Goal: Task Accomplishment & Management: Manage account settings

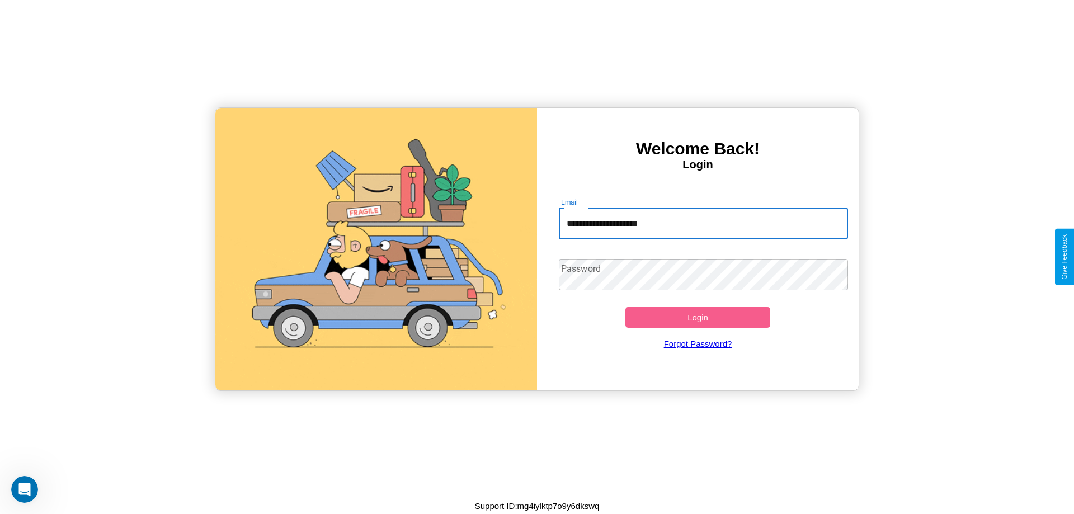
type input "**********"
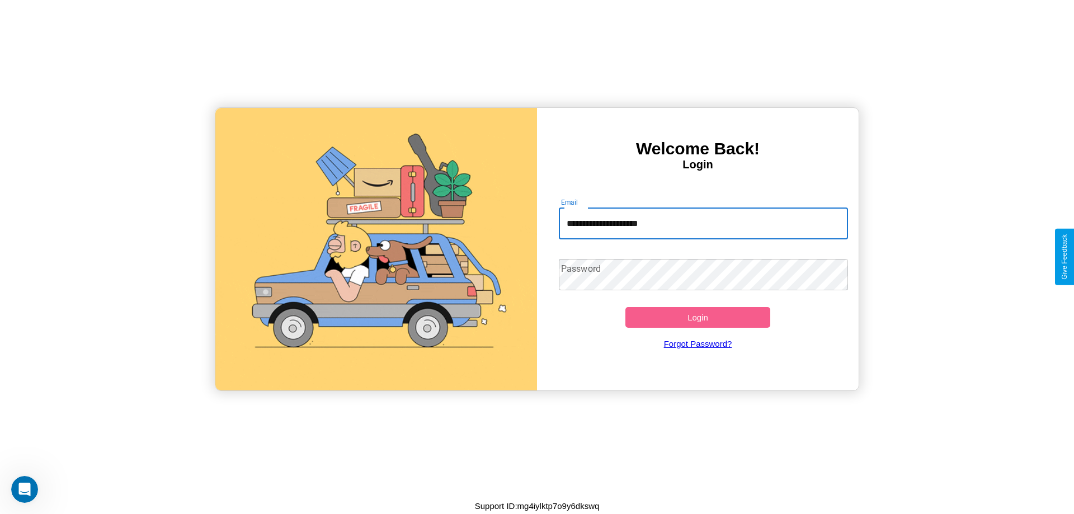
click at [698, 317] on button "Login" at bounding box center [697, 317] width 145 height 21
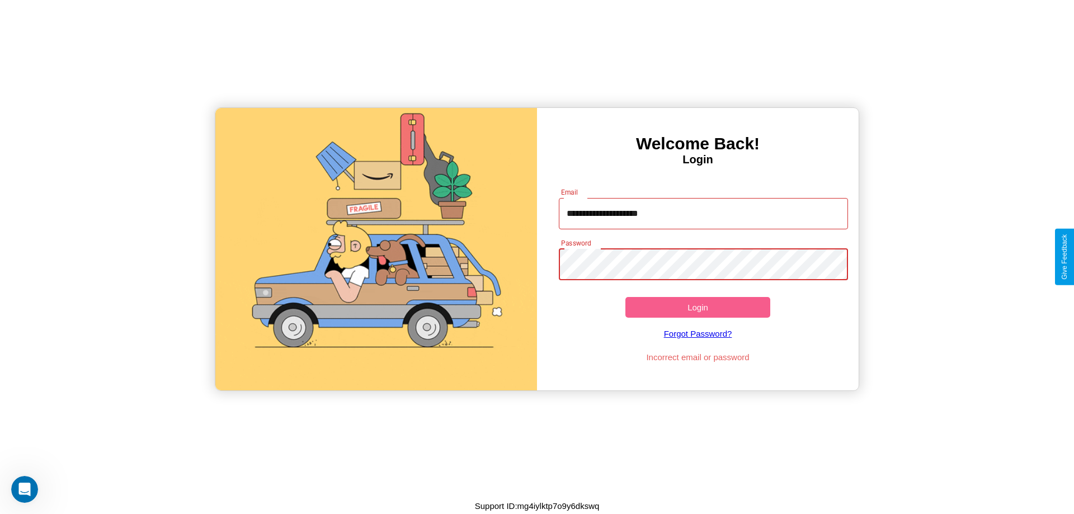
click at [698, 307] on button "Login" at bounding box center [697, 307] width 145 height 21
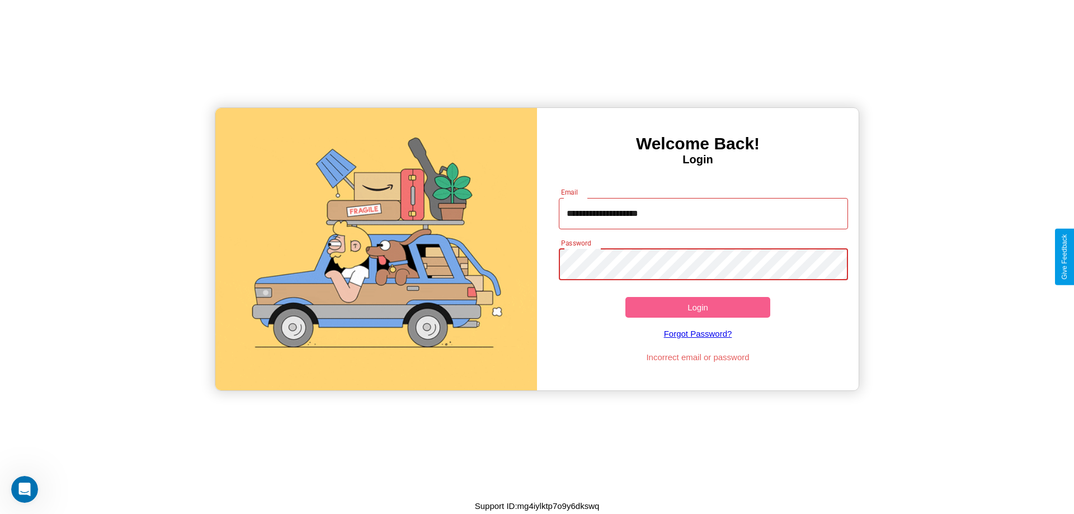
click at [698, 307] on button "Login" at bounding box center [697, 307] width 145 height 21
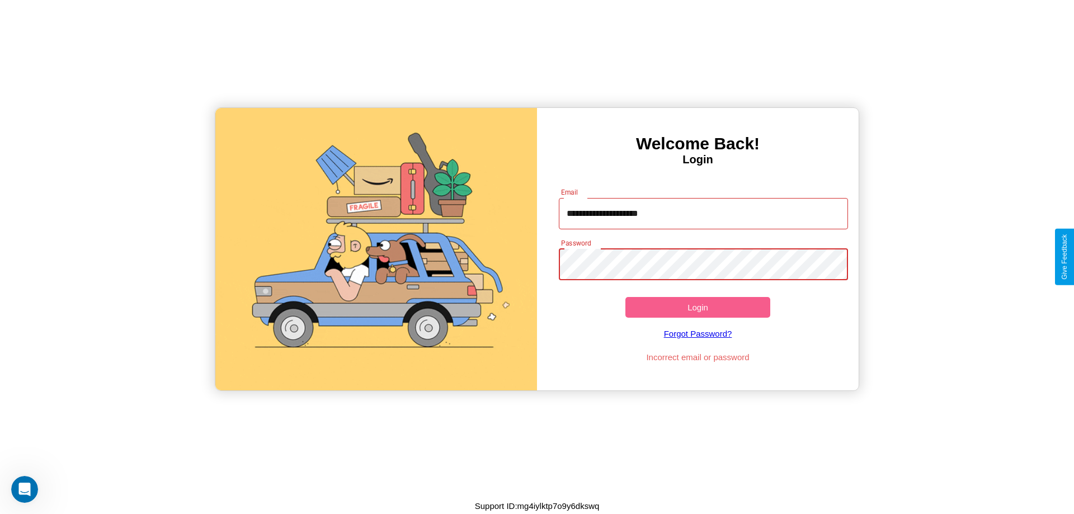
click at [698, 307] on button "Login" at bounding box center [697, 307] width 145 height 21
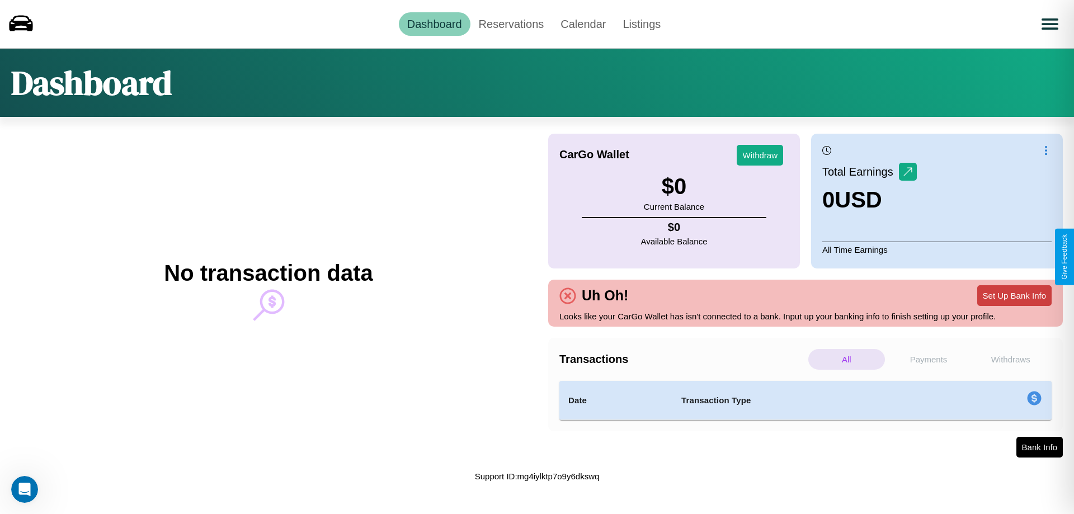
click at [1014, 295] on button "Set Up Bank Info" at bounding box center [1014, 295] width 74 height 21
